Goal: Task Accomplishment & Management: Complete application form

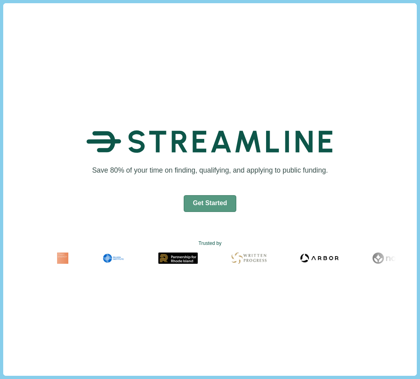
click at [199, 196] on button "Get Started" at bounding box center [210, 203] width 53 height 17
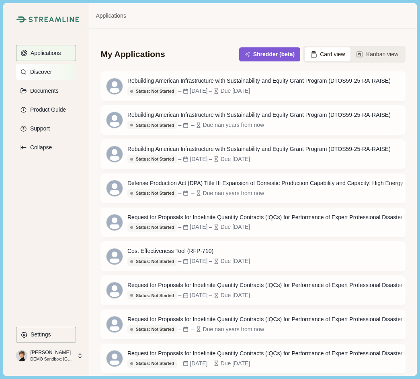
click at [42, 66] on button "Discover" at bounding box center [46, 72] width 60 height 16
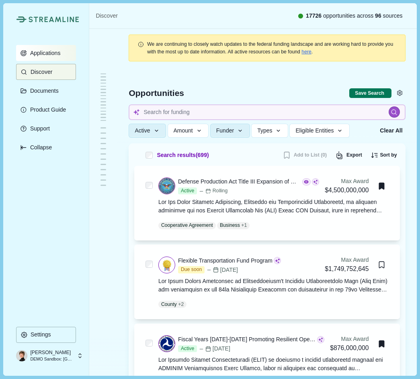
click at [39, 58] on button "Applications" at bounding box center [46, 53] width 60 height 16
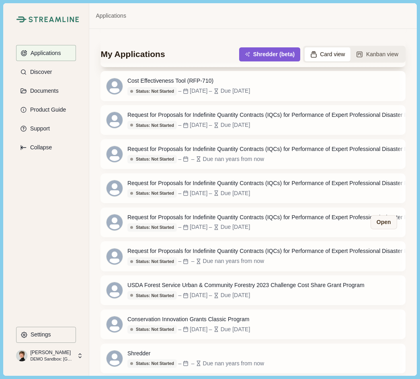
scroll to position [274, 0]
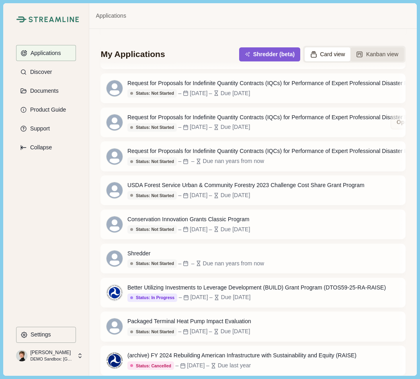
click at [368, 61] on button "Kanban view" at bounding box center [376, 54] width 53 height 14
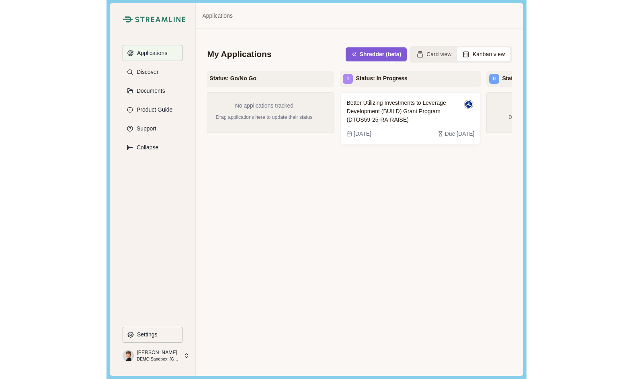
scroll to position [0, 171]
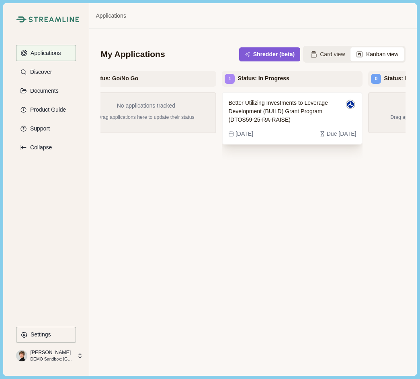
click at [295, 108] on span "Better Utilizing Investments to Leverage Development (BUILD) Grant Program (DTO…" at bounding box center [285, 111] width 115 height 25
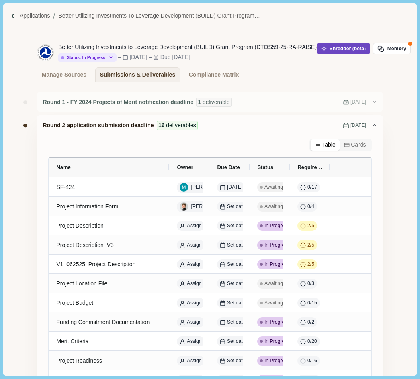
click at [346, 51] on button "Shredder (beta)" at bounding box center [343, 48] width 53 height 11
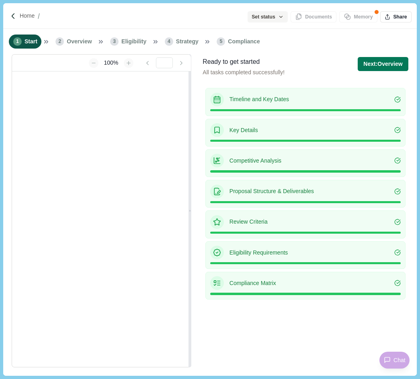
type input "**********"
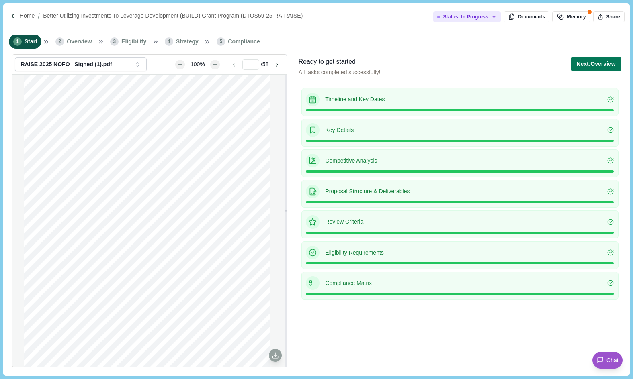
click at [420, 51] on div "1 Start 2 Overview 3 Eligibility 4 Strategy 5 Compliance" at bounding box center [316, 41] width 626 height 25
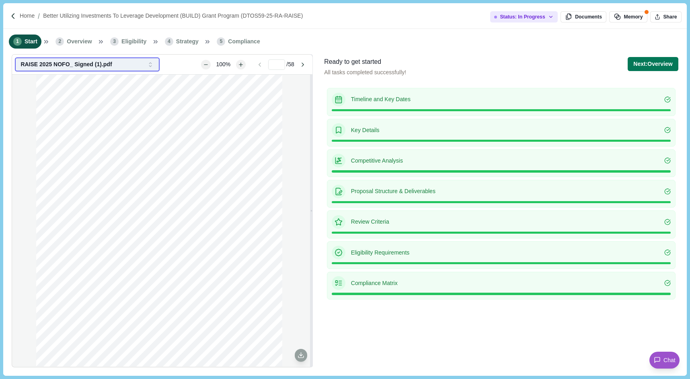
click at [61, 68] on div "RAISE 2025 NOFO_ Signed (1).pdf" at bounding box center [81, 64] width 123 height 7
click at [315, 119] on div "**********" at bounding box center [344, 214] width 683 height 321
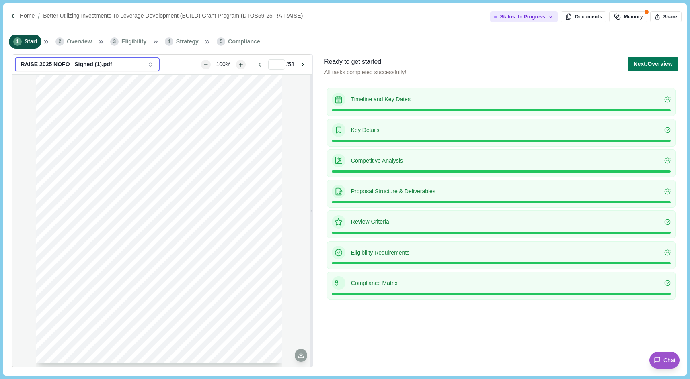
scroll to position [1898, 0]
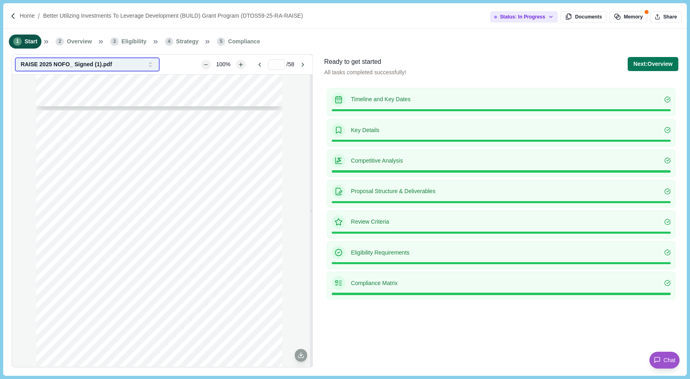
click at [91, 68] on div "RAISE 2025 NOFO_ Signed (1).pdf" at bounding box center [81, 64] width 123 height 7
click at [315, 136] on div "**********" at bounding box center [344, 214] width 683 height 321
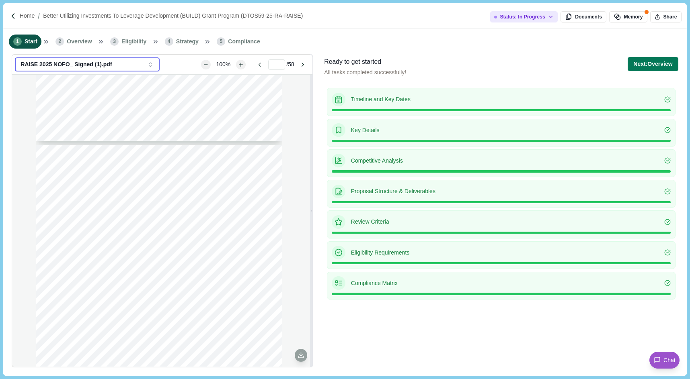
scroll to position [3154, 0]
click at [420, 59] on div "Ready to get started All tasks completed successfully! Next: Overview Next step…" at bounding box center [501, 71] width 354 height 28
click at [420, 61] on button "Next: Overview" at bounding box center [652, 64] width 50 height 14
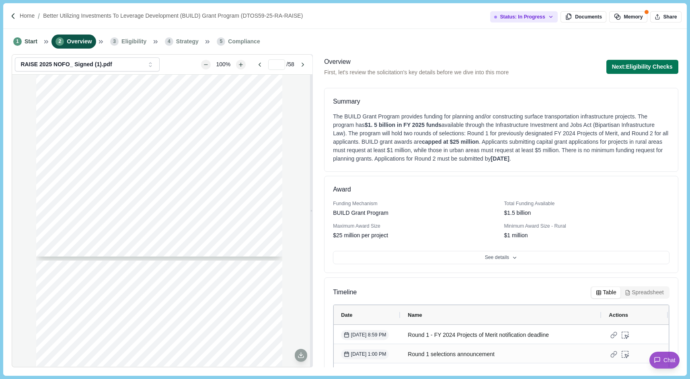
scroll to position [3025, 0]
click at [420, 260] on button "See details" at bounding box center [501, 258] width 336 height 14
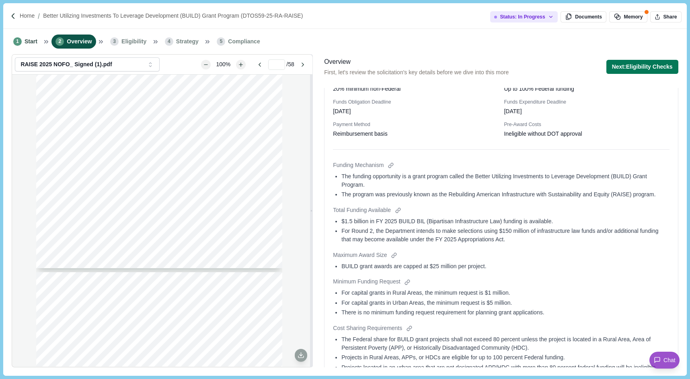
scroll to position [209, 0]
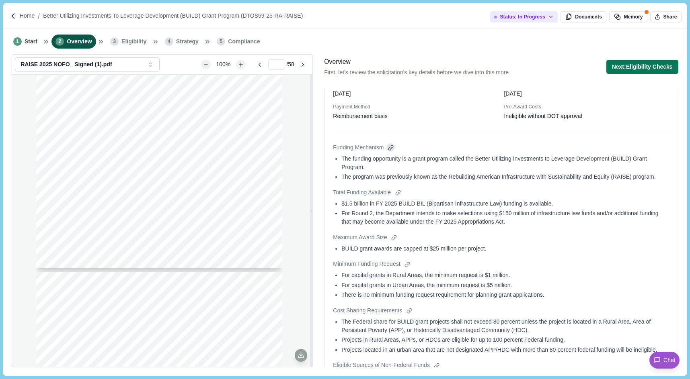
click at [391, 149] on div at bounding box center [390, 147] width 8 height 8
click at [401, 171] on button "Page 1" at bounding box center [401, 175] width 17 height 10
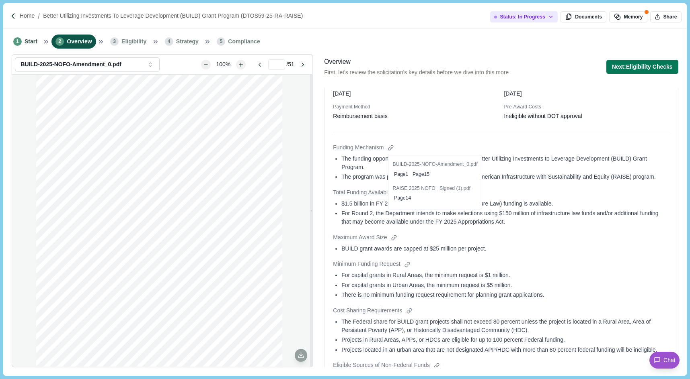
click at [352, 175] on div "The program was previously known as the Rebuilding American Infrastructure with…" at bounding box center [504, 177] width 327 height 8
click at [397, 192] on div at bounding box center [397, 192] width 8 height 8
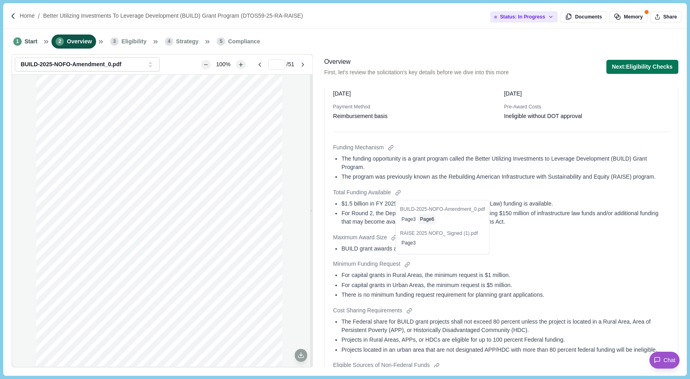
click at [420, 219] on button "Page 6" at bounding box center [426, 220] width 17 height 10
click at [413, 241] on button "Page 3" at bounding box center [408, 244] width 17 height 10
type input "*"
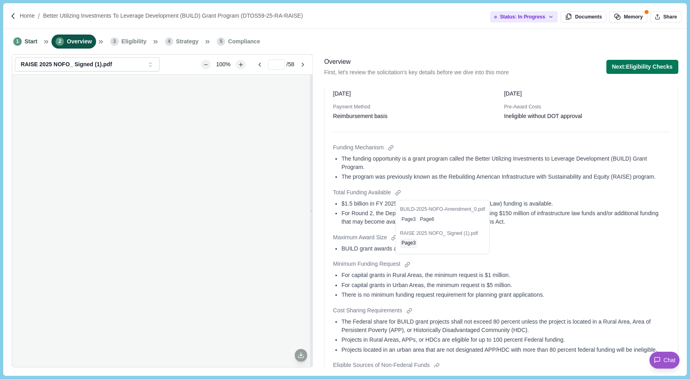
scroll to position [599, 0]
click at [406, 219] on button "Page 3" at bounding box center [408, 220] width 17 height 10
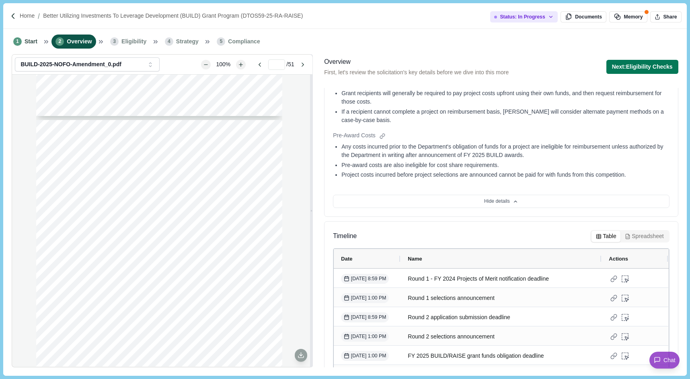
scroll to position [818, 0]
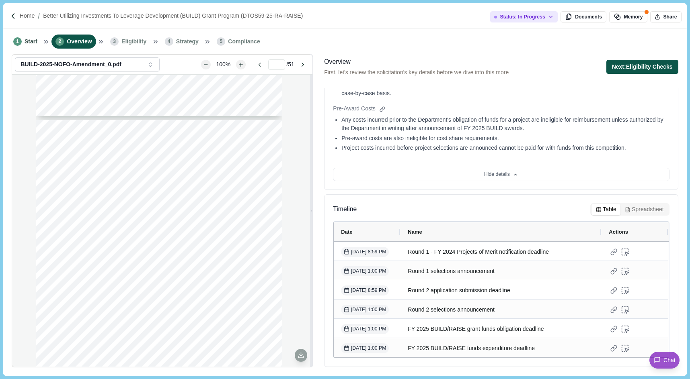
click at [420, 65] on button "Next: Eligibility Checks" at bounding box center [642, 67] width 72 height 14
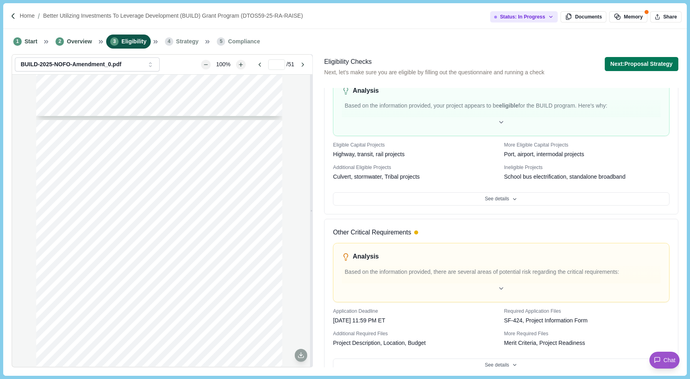
scroll to position [300, 0]
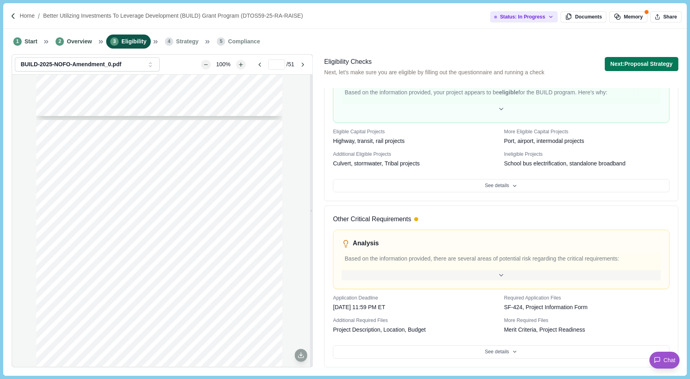
click at [420, 276] on div at bounding box center [501, 275] width 318 height 10
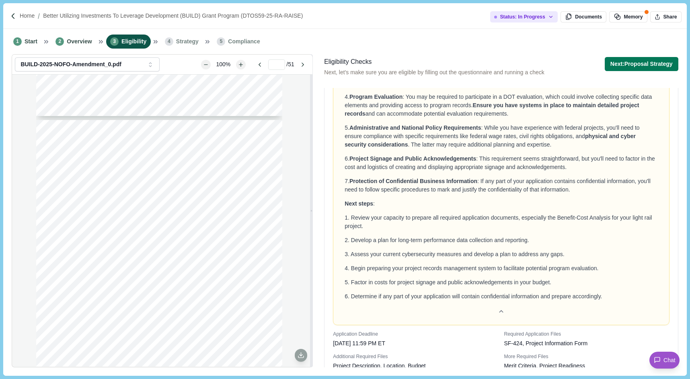
scroll to position [624, 0]
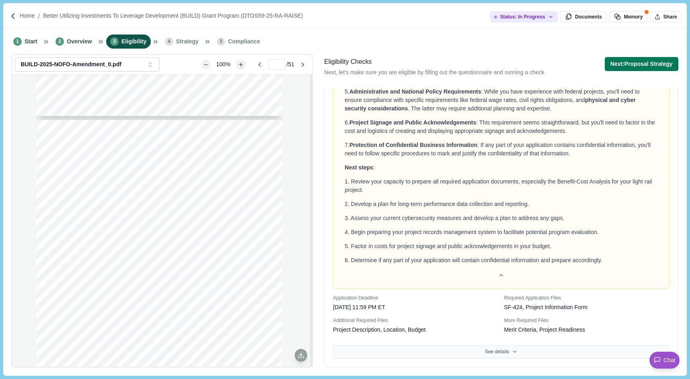
click at [420, 352] on button "See details" at bounding box center [501, 353] width 336 height 14
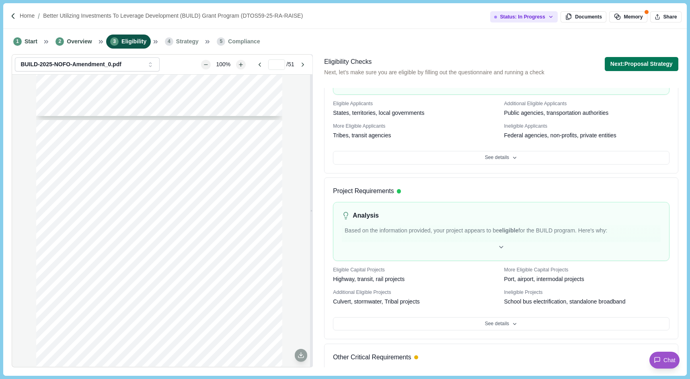
scroll to position [176, 0]
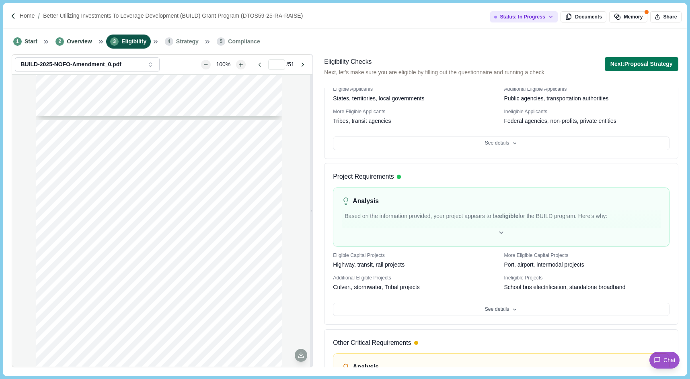
click at [335, 178] on h3 "Project Requirements" at bounding box center [363, 177] width 61 height 10
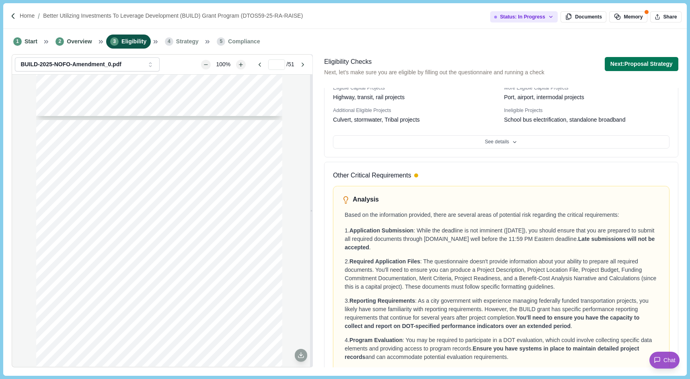
scroll to position [351, 0]
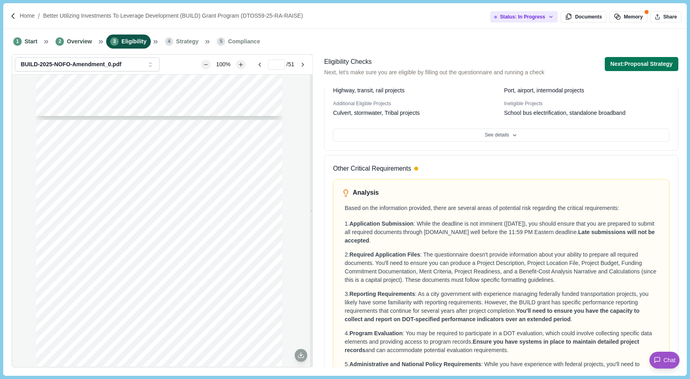
click at [336, 171] on h3 "Other Critical Requirements" at bounding box center [372, 169] width 78 height 10
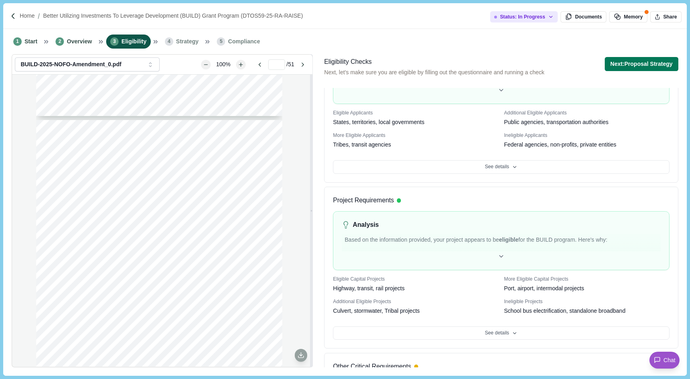
scroll to position [150, 0]
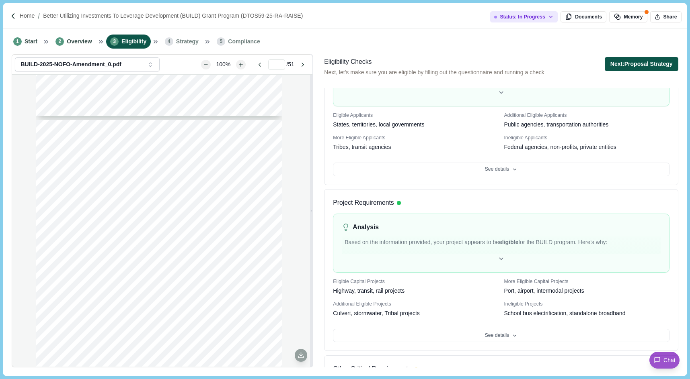
click at [420, 60] on button "Next: Proposal Strategy" at bounding box center [641, 64] width 74 height 14
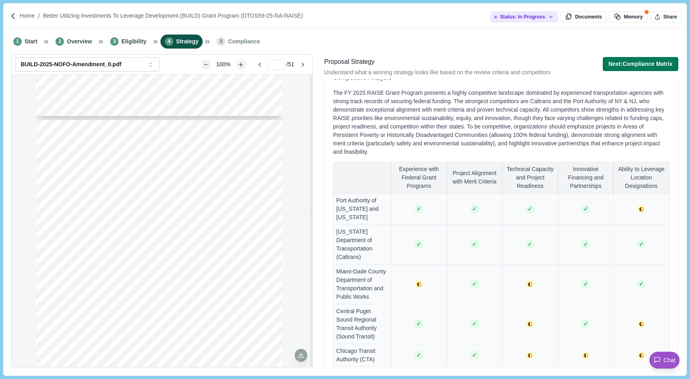
scroll to position [497, 0]
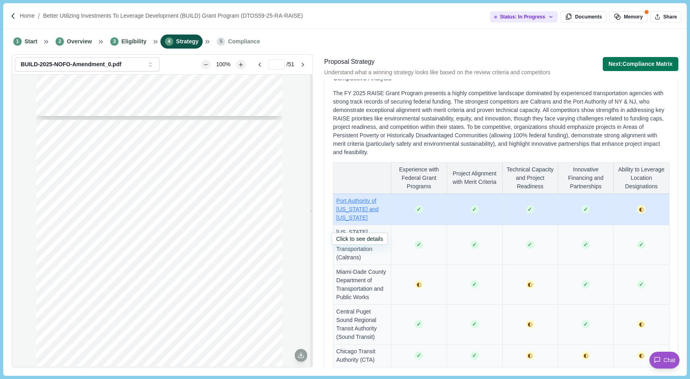
click at [350, 217] on span "Port Authority of [US_STATE] and [US_STATE]" at bounding box center [357, 209] width 42 height 23
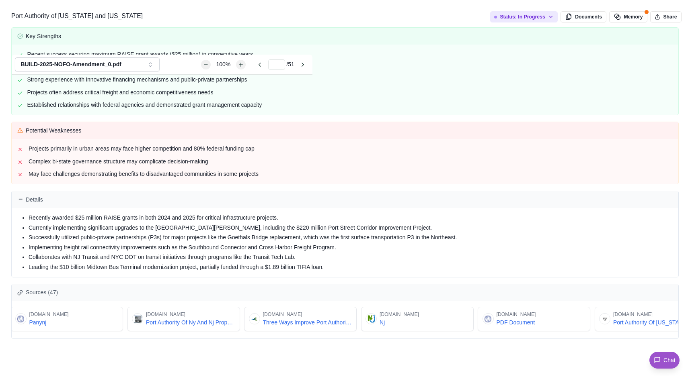
scroll to position [0, 241]
click at [420, 379] on div "Port Authority of [US_STATE] and [US_STATE] Overview The Port Authority has rec…" at bounding box center [345, 379] width 690 height 0
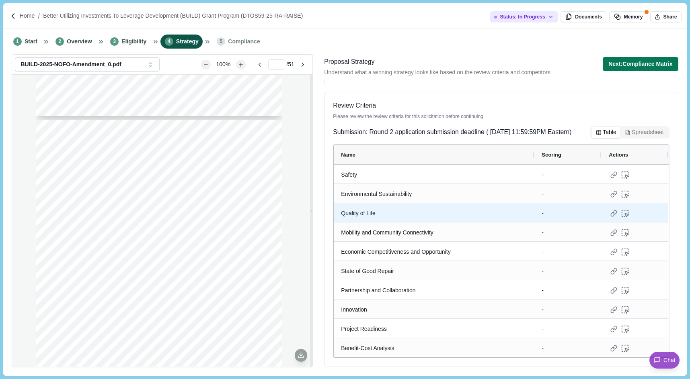
scroll to position [854, 0]
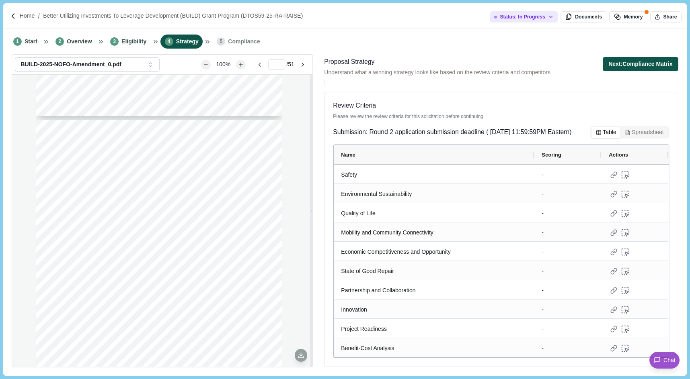
click at [420, 62] on button "Next: Compliance Matrix" at bounding box center [640, 64] width 76 height 14
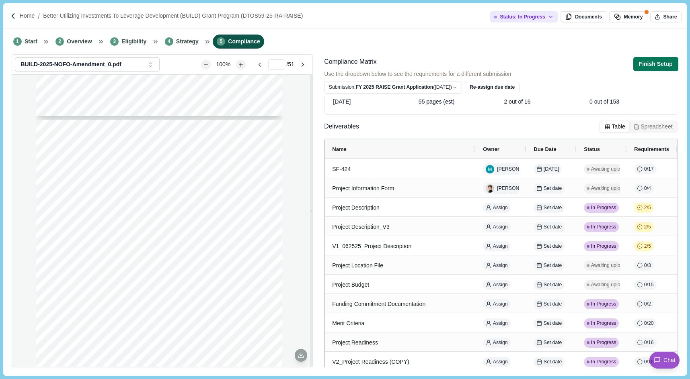
scroll to position [41, 0]
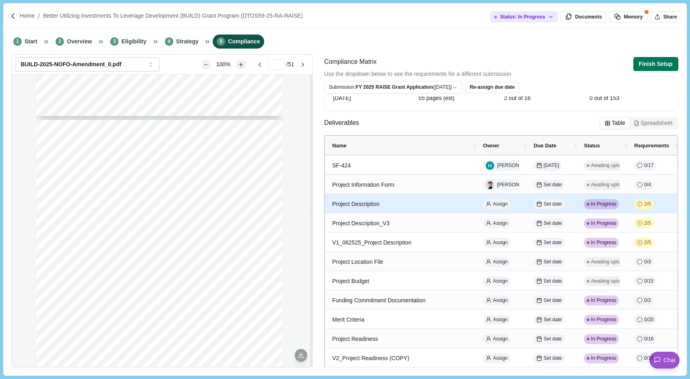
click at [420, 205] on span "2 / 5" at bounding box center [647, 204] width 7 height 7
select select "********"
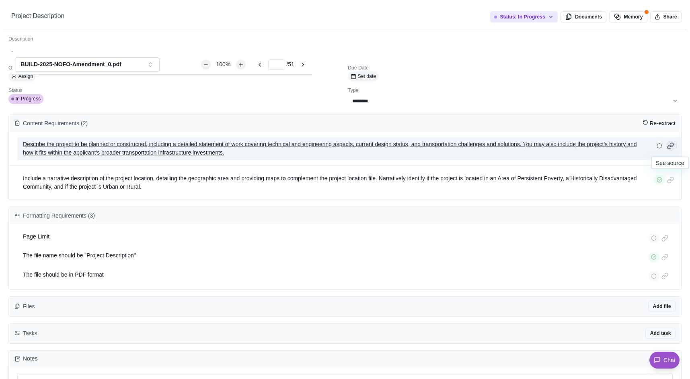
click at [420, 149] on div at bounding box center [670, 146] width 10 height 10
type input "**"
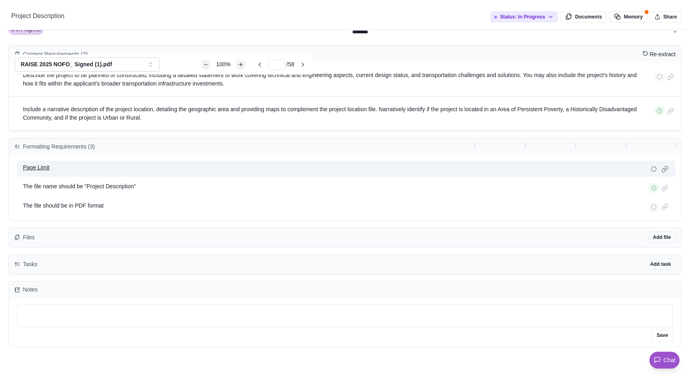
scroll to position [131, 0]
click at [420, 169] on div at bounding box center [665, 169] width 10 height 10
click at [420, 168] on div at bounding box center [665, 169] width 10 height 10
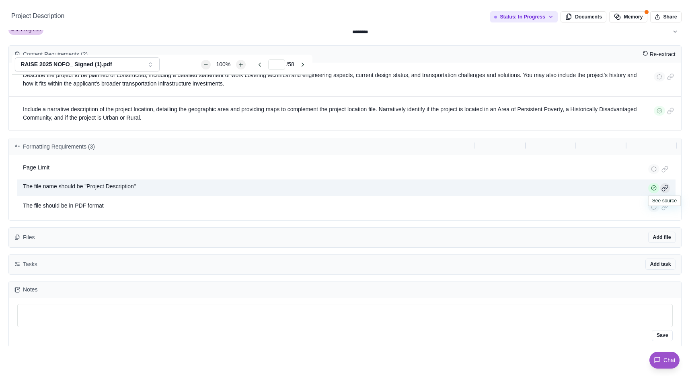
click at [420, 192] on div at bounding box center [665, 188] width 10 height 10
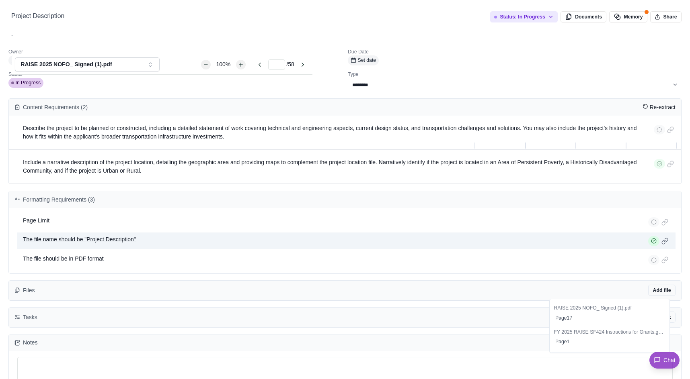
scroll to position [15, 0]
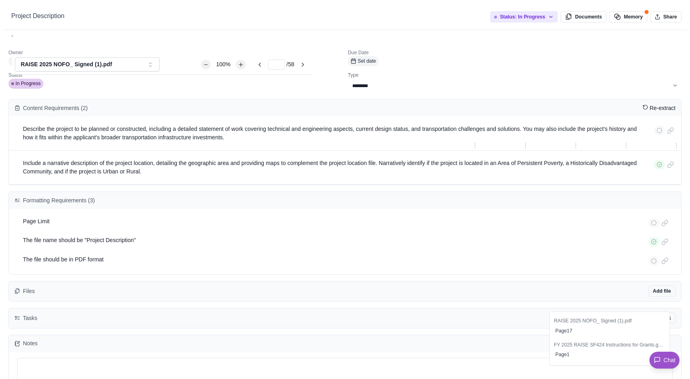
click at [416, 379] on div "**********" at bounding box center [345, 379] width 690 height 0
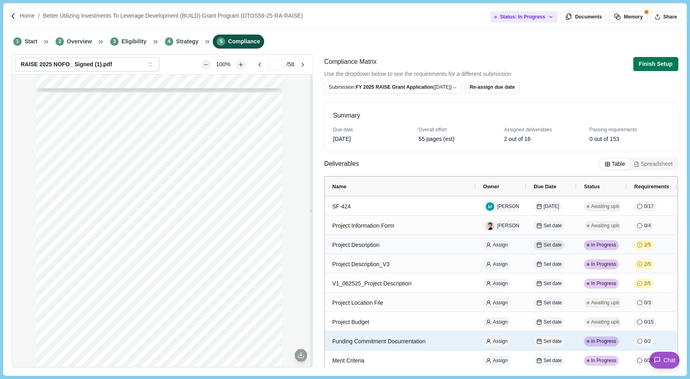
scroll to position [0, 0]
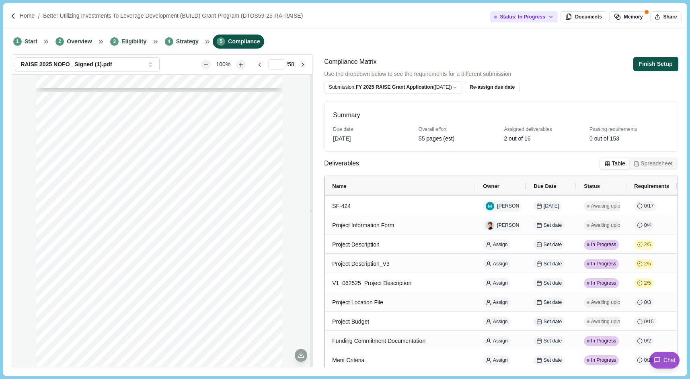
click at [420, 66] on button "Finish Setup" at bounding box center [655, 64] width 45 height 14
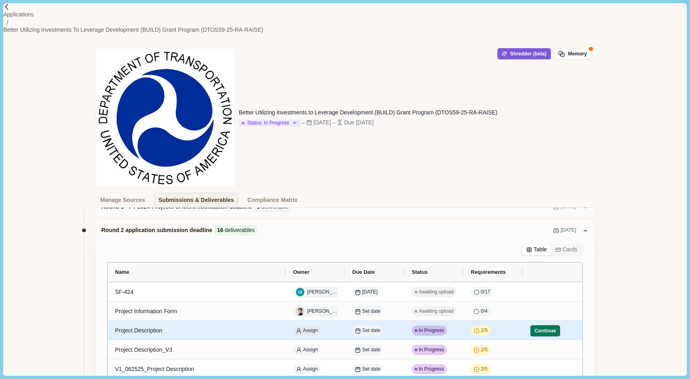
scroll to position [22, 0]
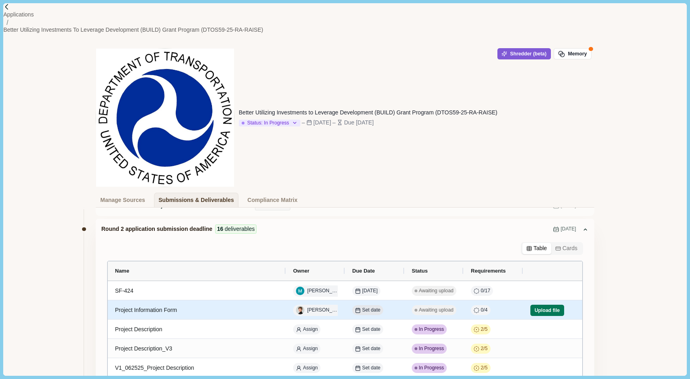
click at [366, 307] on span "Set date" at bounding box center [371, 310] width 18 height 7
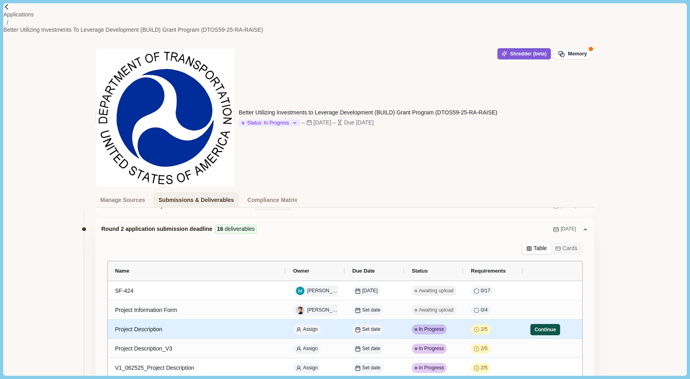
click at [420, 324] on button "Continue" at bounding box center [545, 329] width 30 height 11
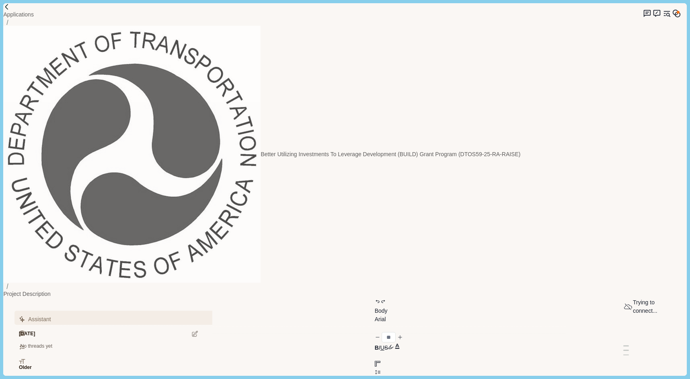
type input "**"
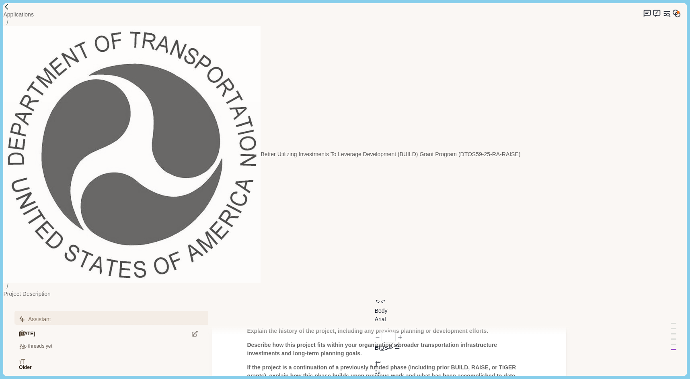
scroll to position [125, 0]
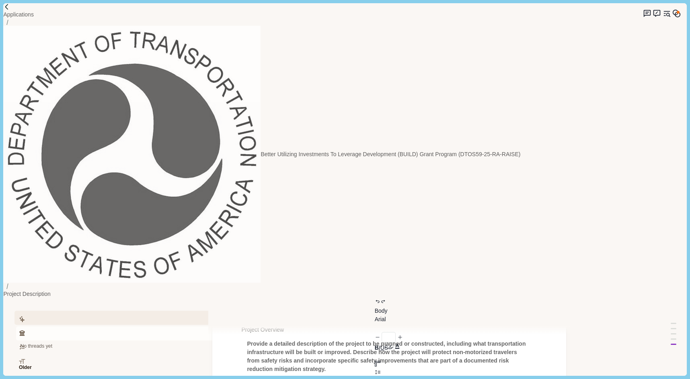
click at [83, 327] on button "Review Criteria" at bounding box center [119, 334] width 206 height 14
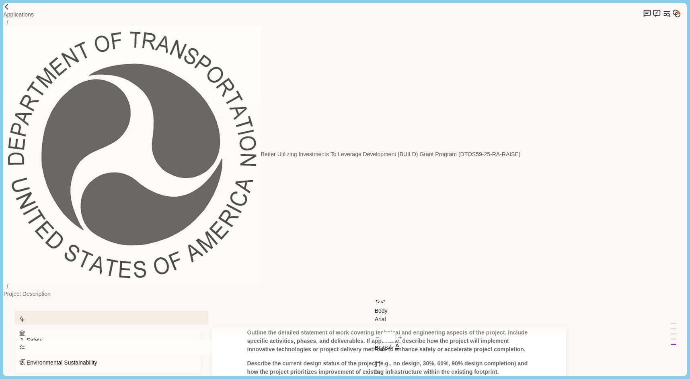
click at [135, 341] on button "Requirements" at bounding box center [119, 348] width 206 height 14
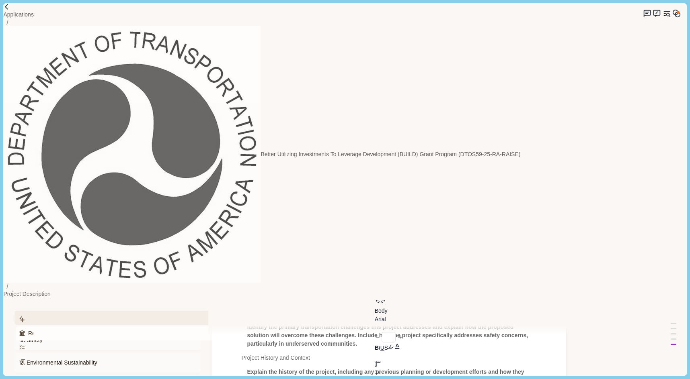
click at [25, 330] on icon "button" at bounding box center [22, 333] width 6 height 6
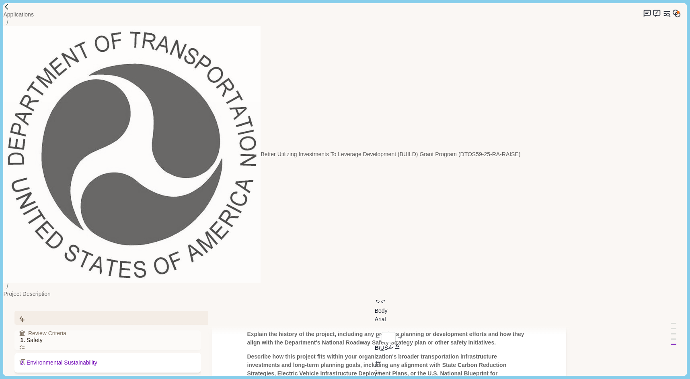
scroll to position [342, 0]
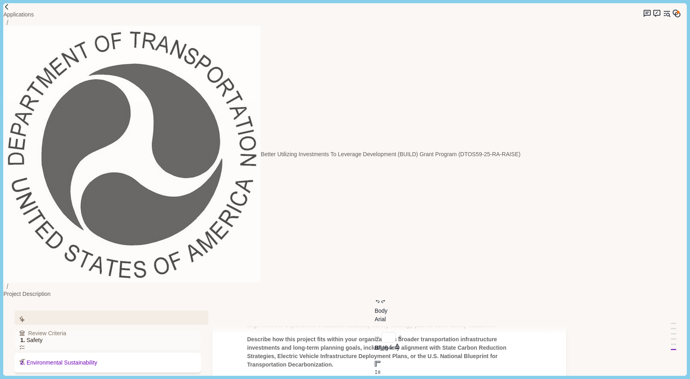
click at [66, 359] on span "2. Environmental Sustainability" at bounding box center [58, 363] width 77 height 8
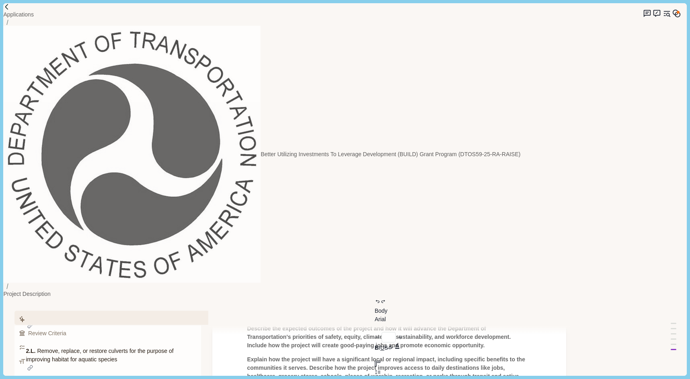
scroll to position [0, 0]
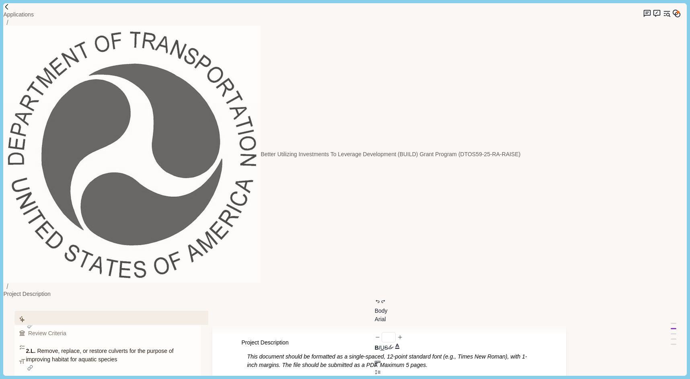
scroll to position [0, 0]
drag, startPoint x: 254, startPoint y: 178, endPoint x: 347, endPoint y: 179, distance: 92.4
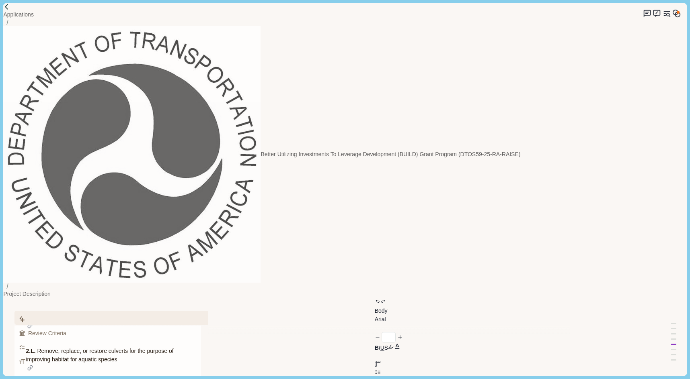
scroll to position [0, 0]
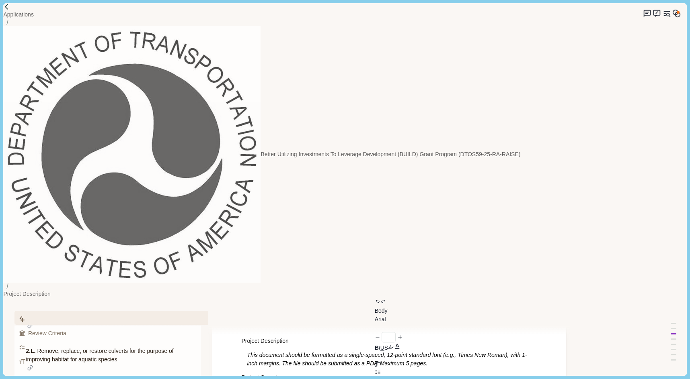
scroll to position [76, 0]
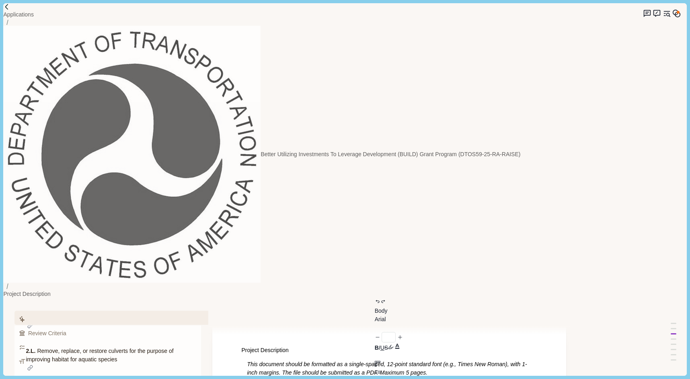
drag, startPoint x: 245, startPoint y: 124, endPoint x: 489, endPoint y: 156, distance: 246.4
drag, startPoint x: 469, startPoint y: 150, endPoint x: 227, endPoint y: 116, distance: 244.0
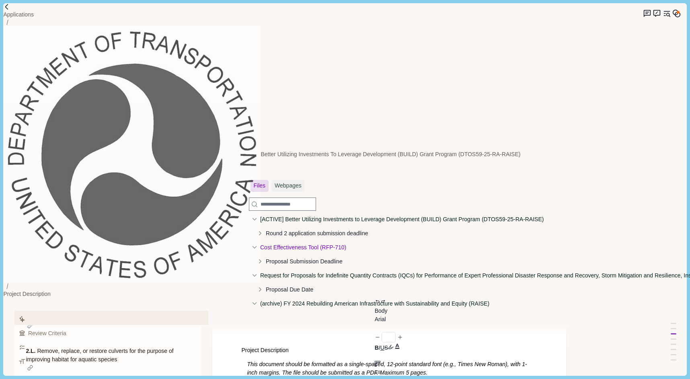
click at [254, 248] on icon at bounding box center [255, 248] width 4 height 2
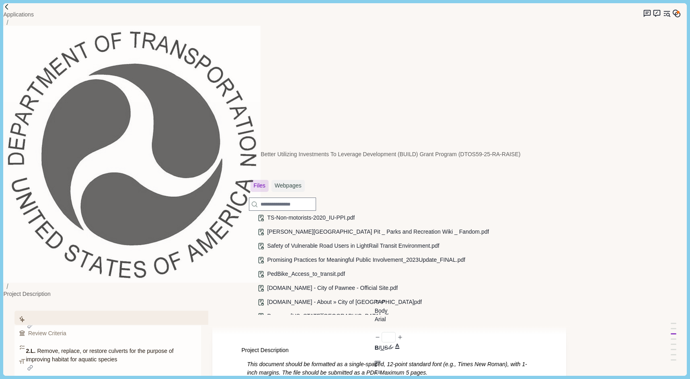
scroll to position [115, 0]
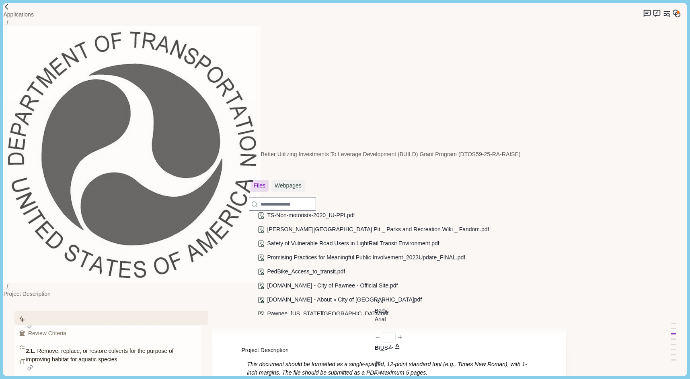
click at [253, 176] on icon at bounding box center [255, 174] width 6 height 6
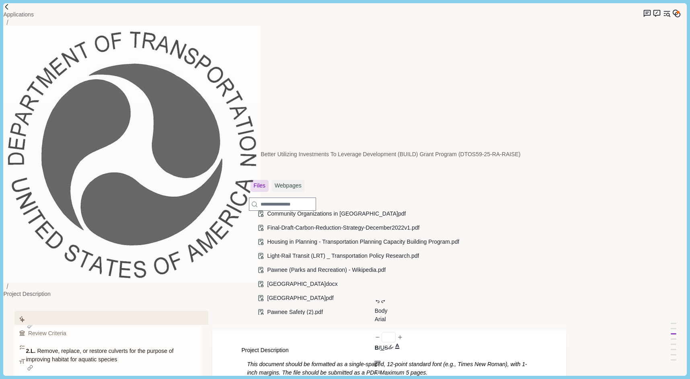
click at [256, 189] on icon at bounding box center [255, 186] width 6 height 6
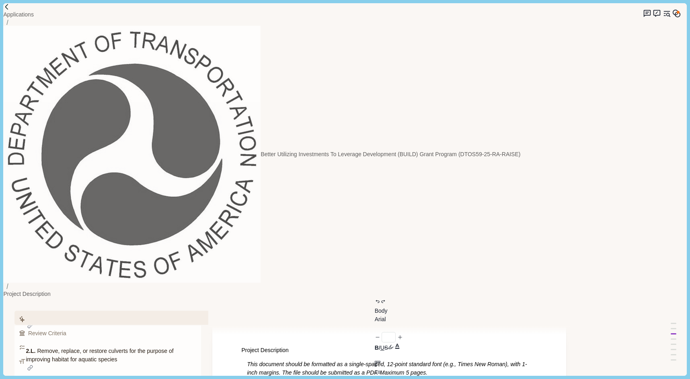
type textarea "*"
type textarea "**********"
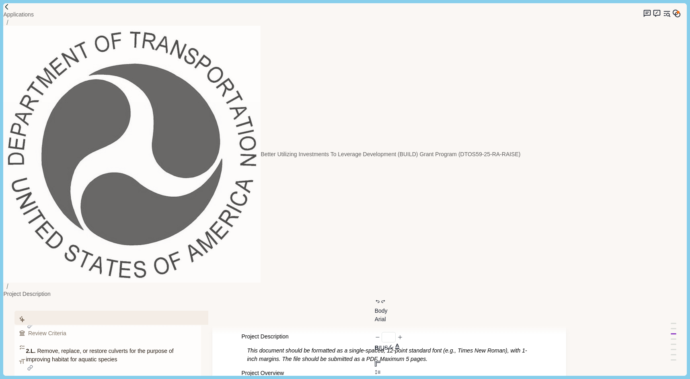
scroll to position [6, 0]
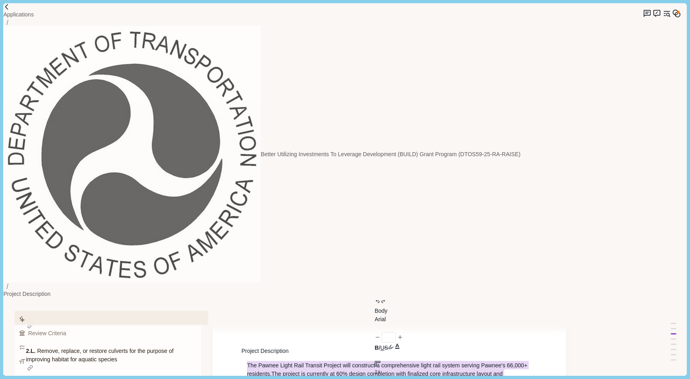
scroll to position [151, 0]
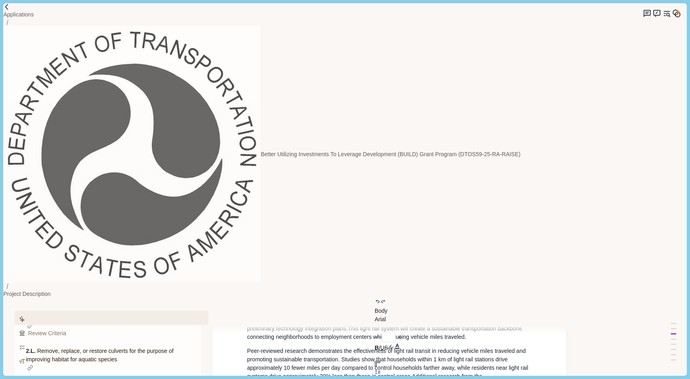
scroll to position [211, 0]
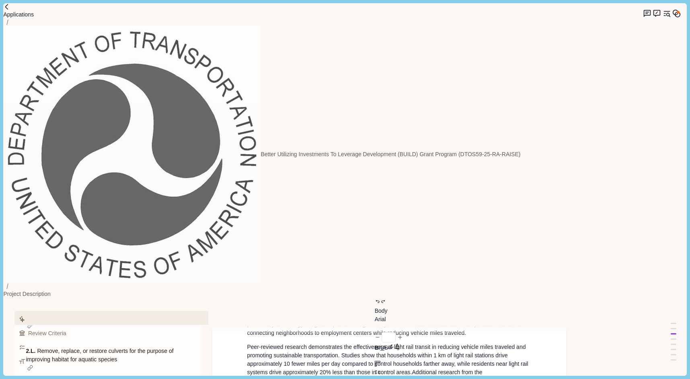
click at [31, 15] on p "Applications" at bounding box center [18, 14] width 31 height 8
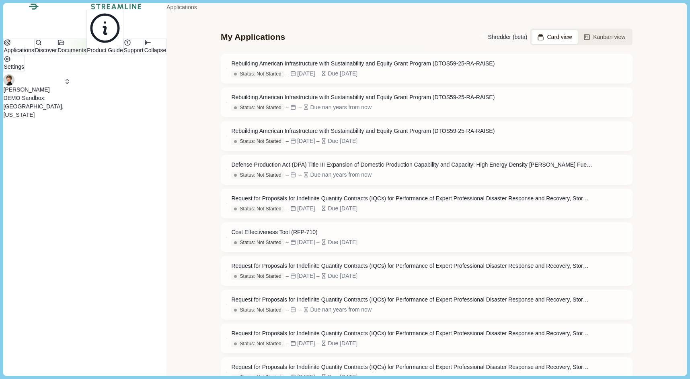
click at [57, 55] on p "Documents" at bounding box center [71, 50] width 29 height 8
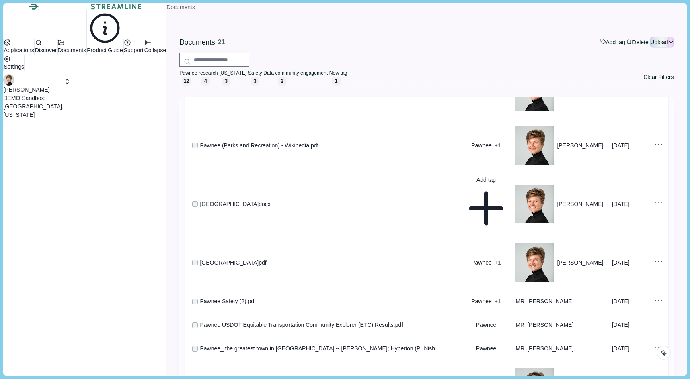
scroll to position [299, 0]
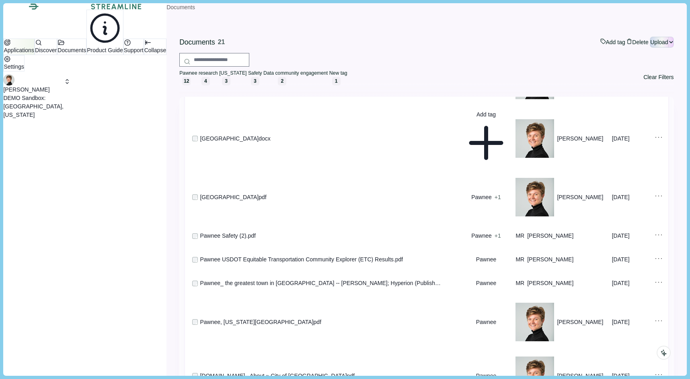
click at [35, 55] on button "Applications" at bounding box center [18, 47] width 31 height 16
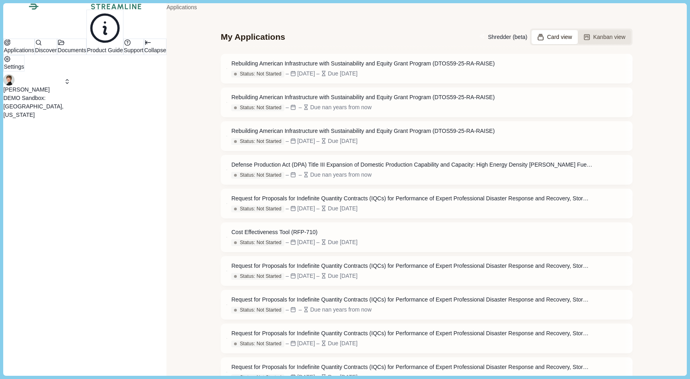
click at [420, 44] on button "Kanban view" at bounding box center [603, 37] width 53 height 14
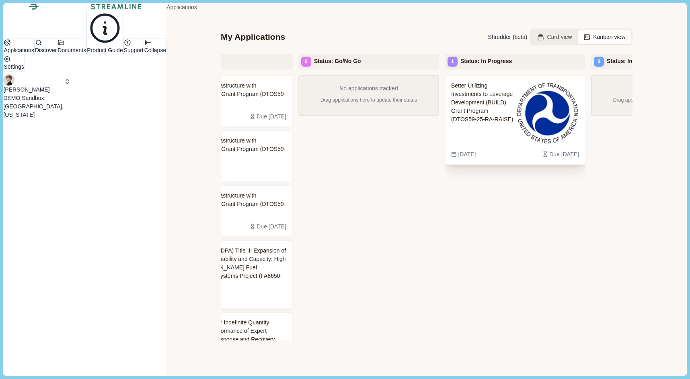
scroll to position [0, 86]
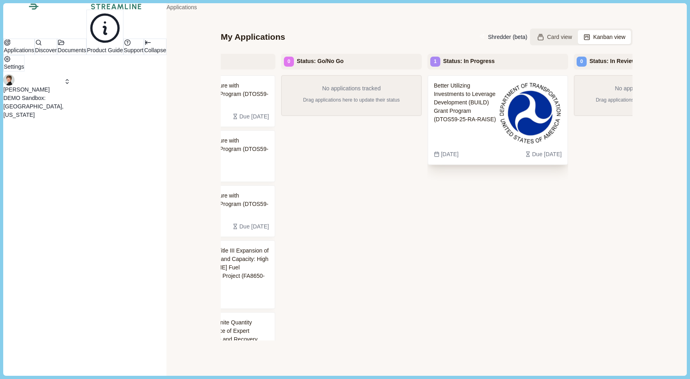
click at [420, 112] on span "Better Utilizing Investments to Leverage Development (BUILD) Grant Program (DTO…" at bounding box center [465, 113] width 63 height 63
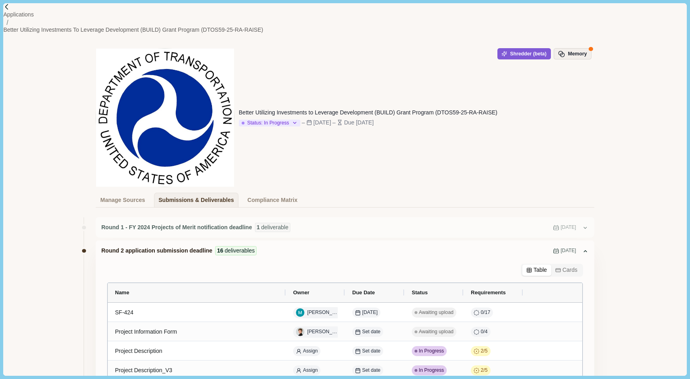
click at [420, 49] on button "Memory" at bounding box center [572, 53] width 38 height 11
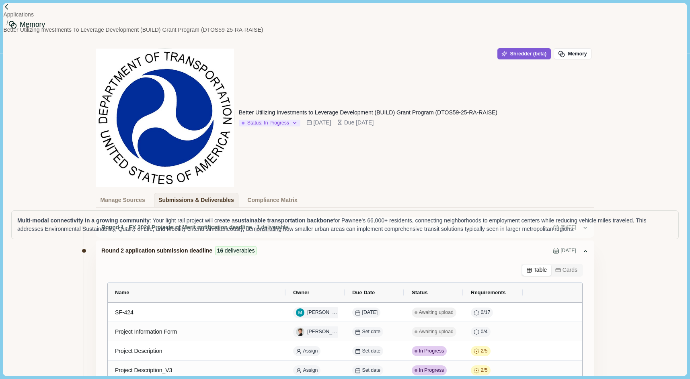
click at [118, 38] on div "Application Memories" at bounding box center [85, 45] width 65 height 15
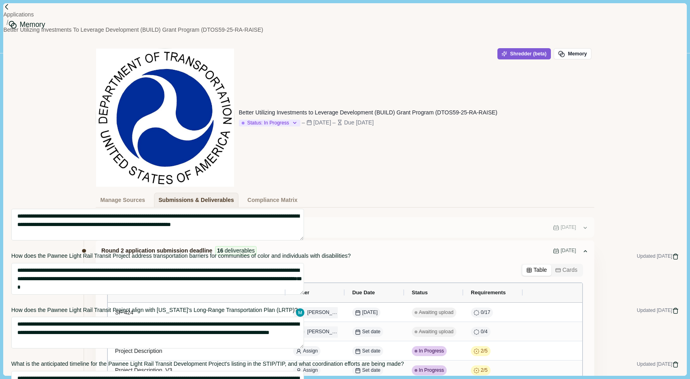
click at [188, 38] on div "Organization Memories" at bounding box center [154, 45] width 70 height 15
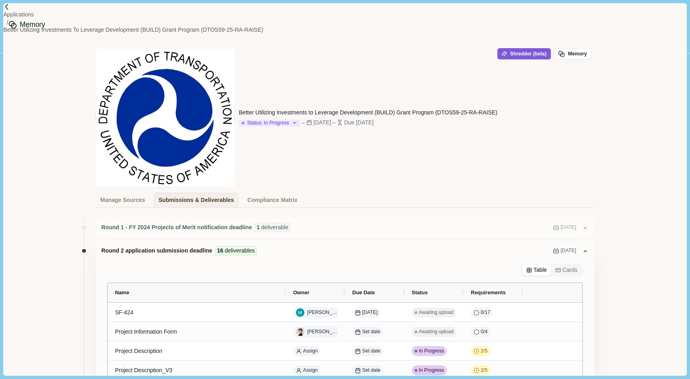
click at [118, 39] on div "Application Memories" at bounding box center [85, 45] width 65 height 15
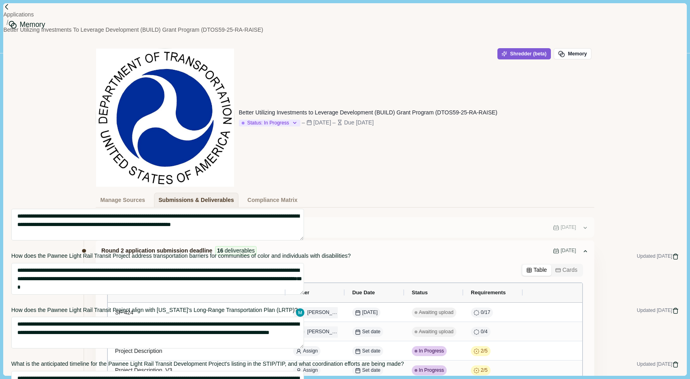
drag, startPoint x: 387, startPoint y: 85, endPoint x: 432, endPoint y: 92, distance: 46.3
click at [420, 92] on span "What transportation infrastructure will be built as part of the Pawnee Light Ra…" at bounding box center [315, 95] width 608 height 10
click at [420, 91] on span "Updated 4 minutes ago" at bounding box center [646, 94] width 51 height 7
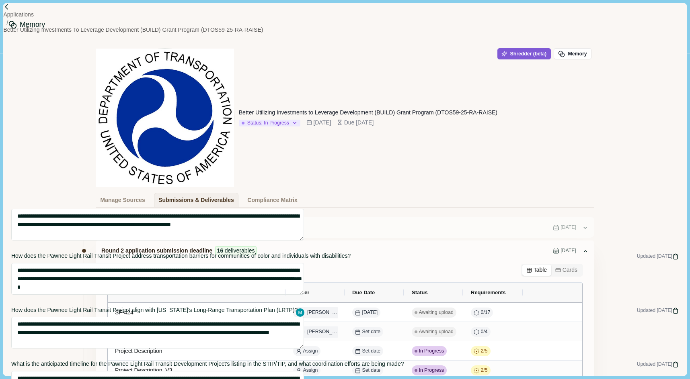
click at [420, 91] on span "Updated 4 minutes ago" at bounding box center [646, 94] width 51 height 7
click at [304, 112] on textarea "**********" at bounding box center [157, 117] width 293 height 32
drag, startPoint x: 562, startPoint y: 103, endPoint x: 578, endPoint y: 127, distance: 29.5
click at [304, 127] on textarea "**********" at bounding box center [157, 117] width 293 height 32
click at [188, 38] on div "Organization Memories" at bounding box center [154, 45] width 70 height 15
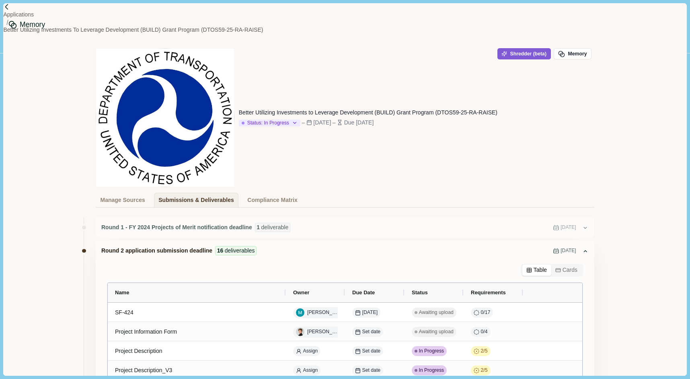
click at [118, 40] on div "Application Memories" at bounding box center [85, 45] width 65 height 15
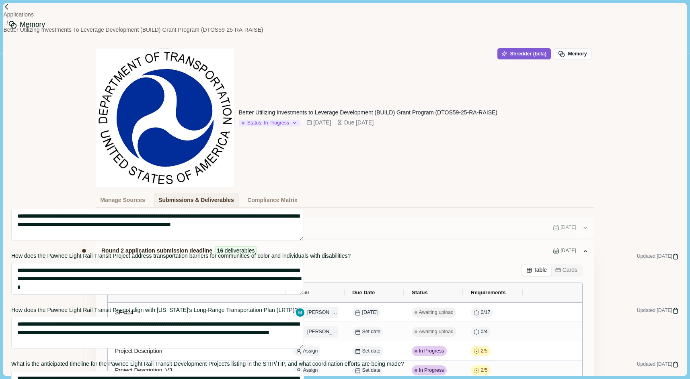
click at [51, 38] on div "Win Themes" at bounding box center [29, 45] width 43 height 15
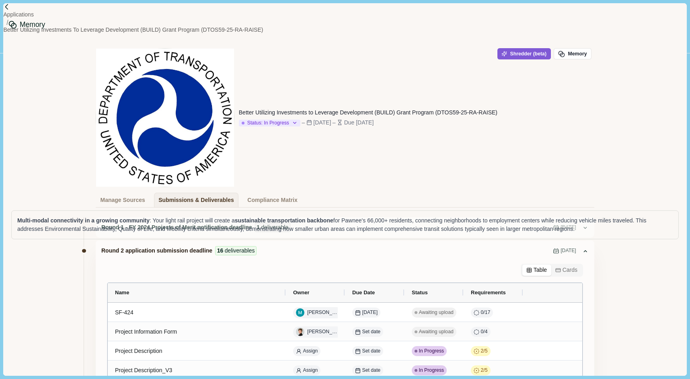
click at [162, 112] on span "Data-driven safety solutions for vulnerable road users" at bounding box center [89, 115] width 144 height 6
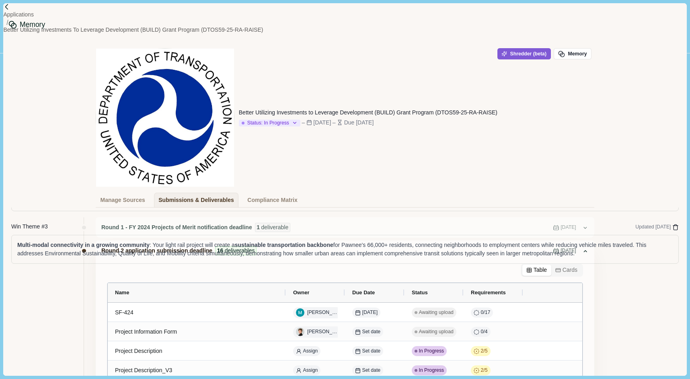
drag, startPoint x: 391, startPoint y: 105, endPoint x: 690, endPoint y: 161, distance: 304.9
click at [420, 161] on html "Applications Better Utilizing Investments to Leverage Development (BUILD) Grant…" at bounding box center [345, 189] width 690 height 379
click at [420, 170] on div "Win Theme # 2 Updated [DATE]" at bounding box center [344, 175] width 667 height 10
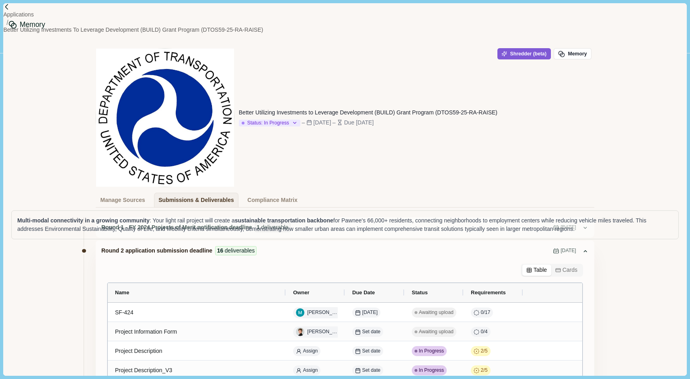
drag, startPoint x: 386, startPoint y: 88, endPoint x: 435, endPoint y: 86, distance: 49.0
click at [420, 93] on div "Win Theme # 1 Updated [DATE]" at bounding box center [344, 98] width 667 height 10
click at [73, 379] on div "Memory Win Themes Application Memories Organization Memories Eligibility Questi…" at bounding box center [345, 379] width 690 height 0
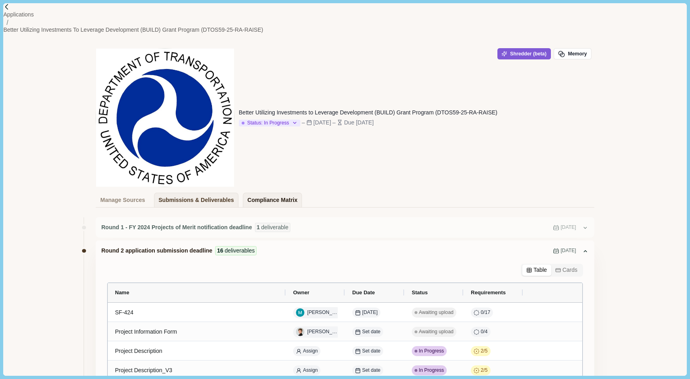
click at [265, 193] on div "Compliance Matrix" at bounding box center [272, 200] width 50 height 14
